Goal: Information Seeking & Learning: Learn about a topic

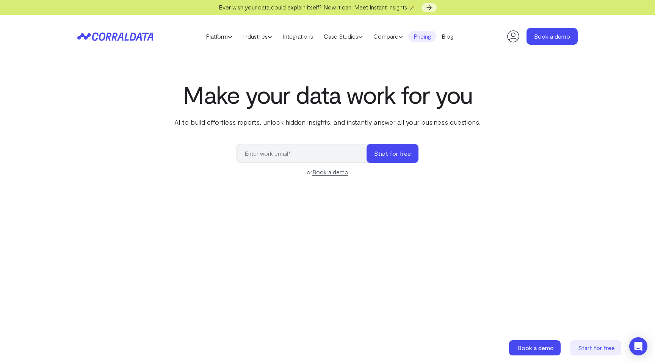
click at [430, 36] on link "Pricing" at bounding box center [422, 36] width 28 height 11
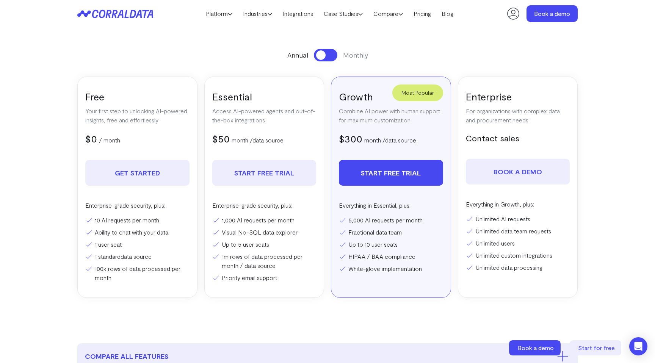
scroll to position [306, 0]
click at [411, 38] on section "Pricing Everything you need to turn your data into actionable intelligence Star…" at bounding box center [328, 134] width 546 height 388
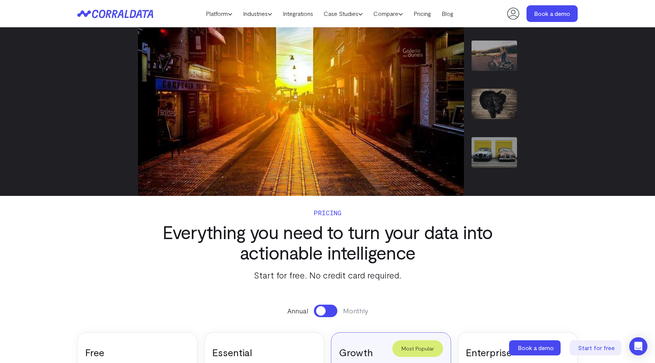
scroll to position [46, 0]
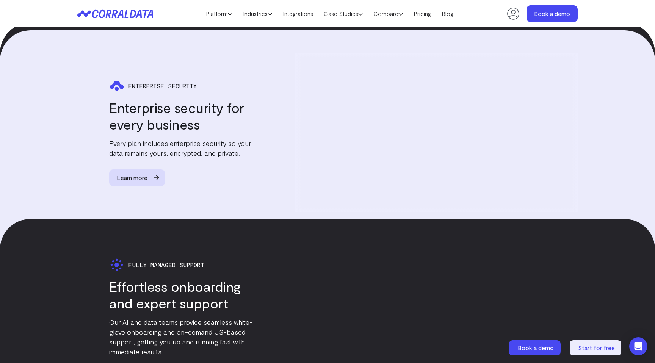
scroll to position [1765, 0]
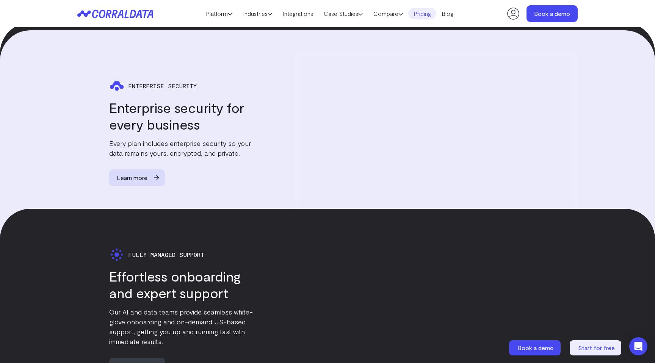
click at [430, 16] on link "Pricing" at bounding box center [422, 13] width 28 height 11
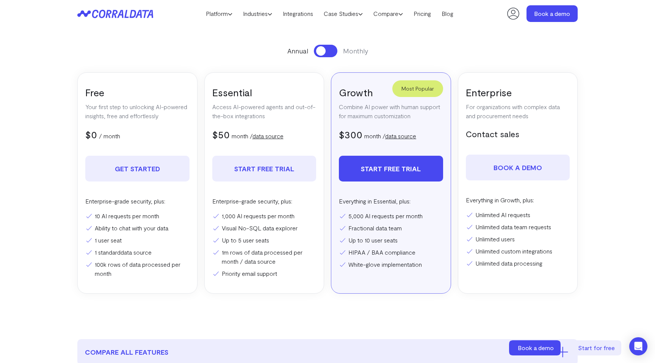
scroll to position [370, 0]
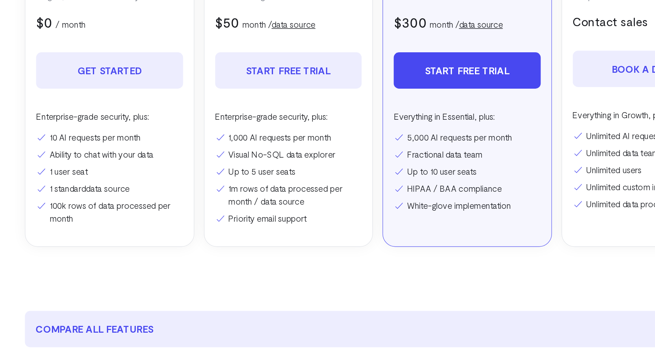
click at [105, 160] on ul "10 AI requests per month Ability to chat with your data 1 user seat 1 standard …" at bounding box center [137, 185] width 104 height 67
click at [105, 167] on li "Ability to chat with your data" at bounding box center [137, 168] width 104 height 9
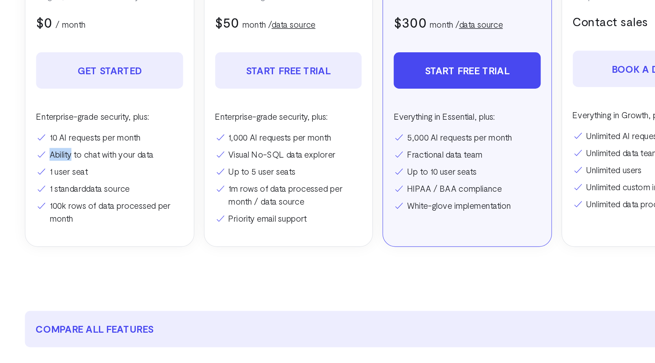
click at [105, 167] on li "Ability to chat with your data" at bounding box center [137, 168] width 104 height 9
click at [105, 183] on li "1 user seat" at bounding box center [137, 180] width 104 height 9
click at [107, 191] on li "1 standard data source" at bounding box center [137, 192] width 104 height 9
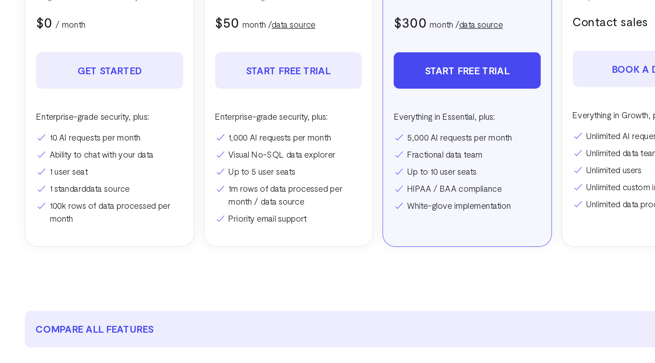
click at [222, 193] on li "1m rows of data processed per month / data source" at bounding box center [264, 197] width 104 height 18
click at [243, 178] on li "Up to 5 user seats" at bounding box center [264, 180] width 104 height 9
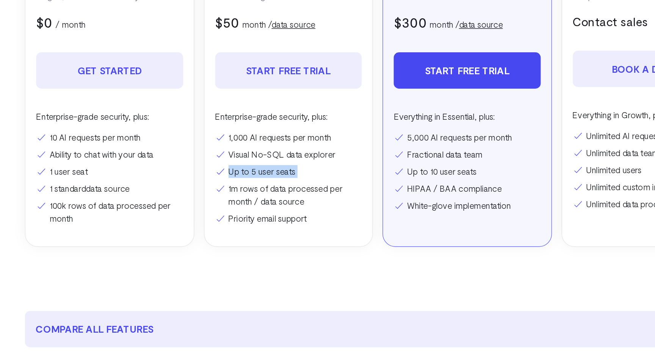
click at [225, 193] on li "1m rows of data processed per month / data source" at bounding box center [264, 197] width 104 height 18
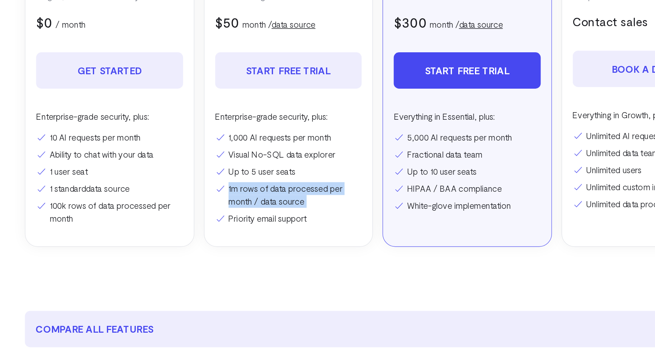
click at [225, 193] on li "1m rows of data processed per month / data source" at bounding box center [264, 197] width 104 height 18
click at [235, 194] on li "1m rows of data processed per month / data source" at bounding box center [264, 197] width 104 height 18
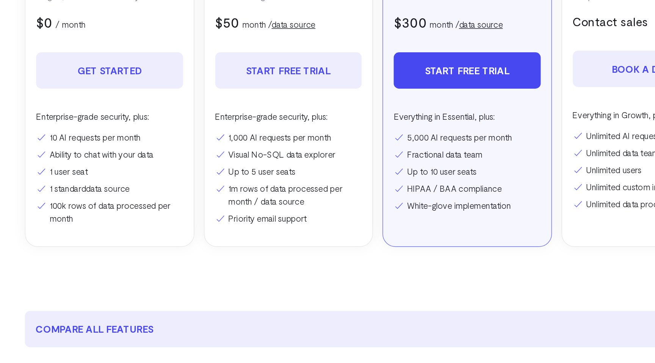
click at [238, 213] on li "Priority email support" at bounding box center [264, 213] width 104 height 9
click at [246, 213] on li "Priority email support" at bounding box center [264, 213] width 104 height 9
